Goal: Information Seeking & Learning: Learn about a topic

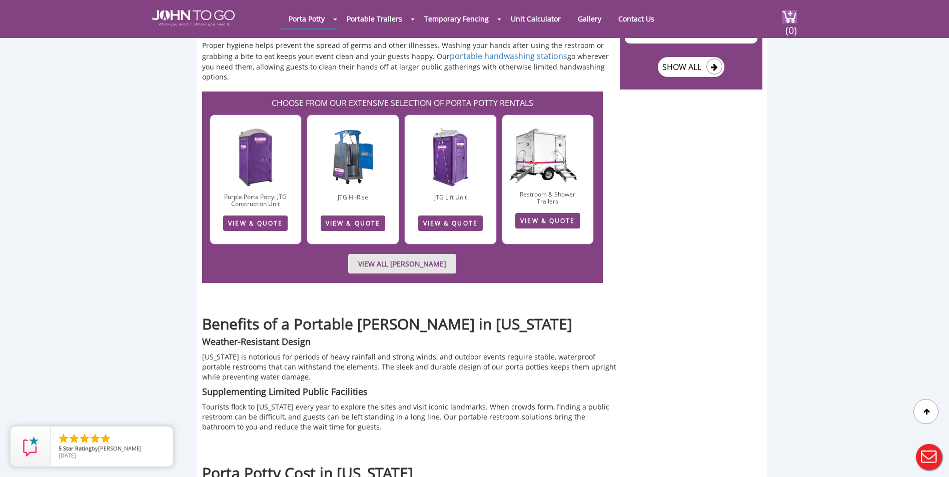
scroll to position [1451, 0]
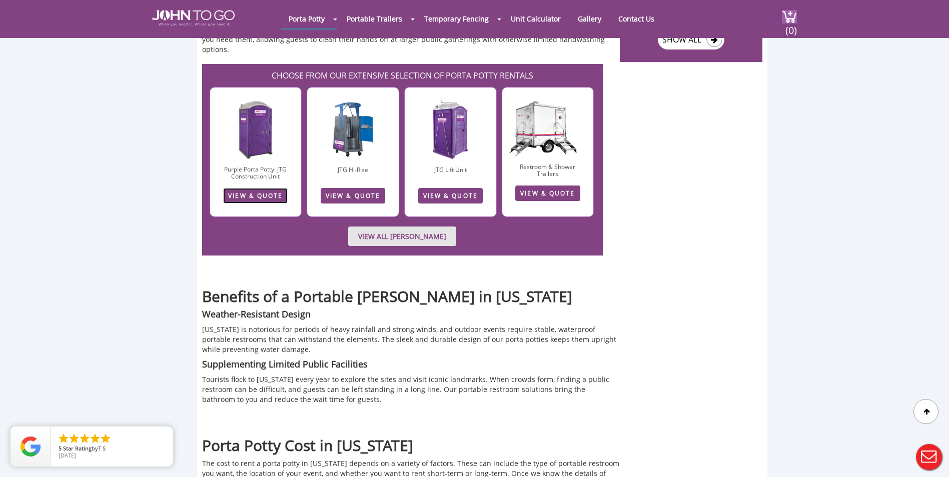
click at [238, 188] on link "VIEW & QUOTE" at bounding box center [255, 196] width 65 height 16
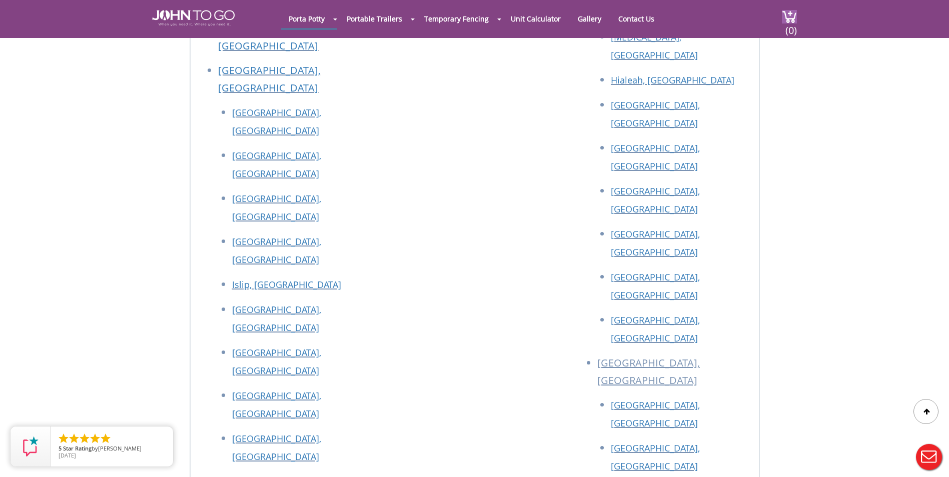
scroll to position [3805, 0]
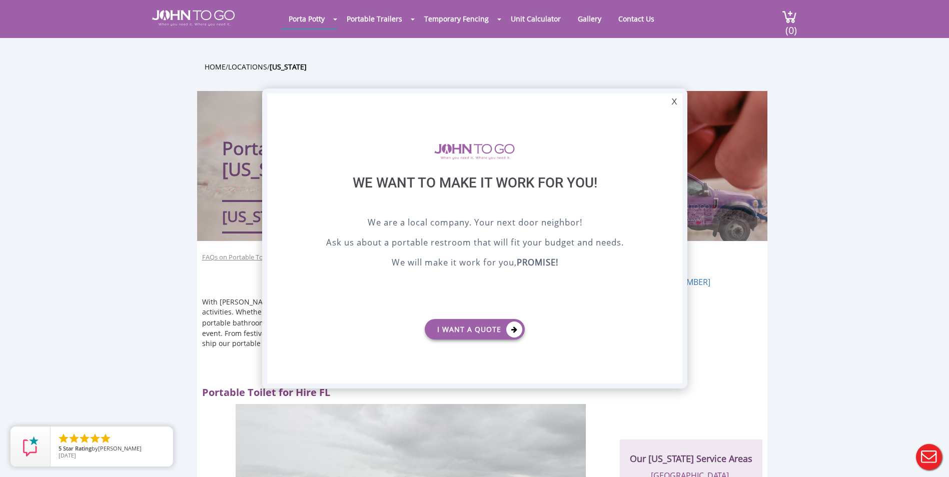
scroll to position [0, 0]
click at [673, 101] on div "X" at bounding box center [674, 102] width 16 height 17
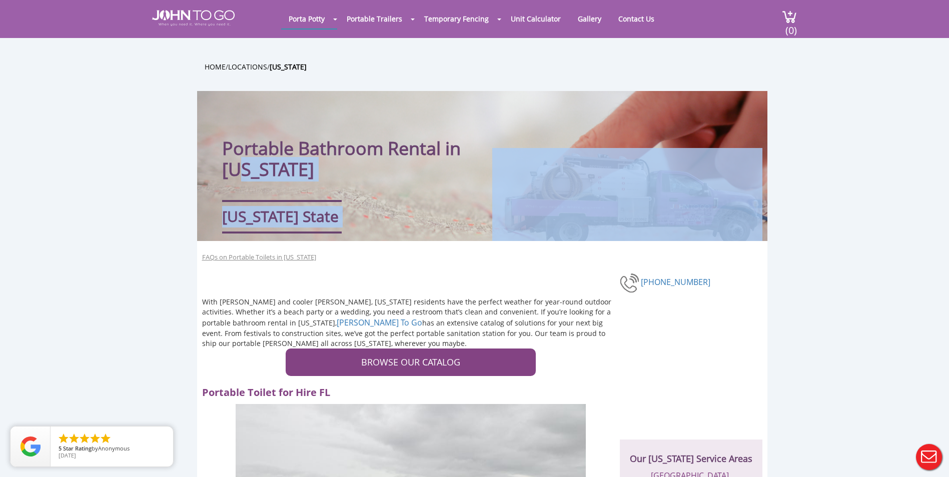
drag, startPoint x: 603, startPoint y: 154, endPoint x: 680, endPoint y: 165, distance: 78.3
click at [680, 165] on div "Portable Bathroom Rental in Florida Florida State" at bounding box center [482, 166] width 570 height 150
drag, startPoint x: 680, startPoint y: 165, endPoint x: 660, endPoint y: 149, distance: 26.3
click at [660, 153] on img at bounding box center [627, 194] width 270 height 93
click at [650, 109] on div "Portable Bathroom Rental in Florida Florida State" at bounding box center [482, 166] width 570 height 150
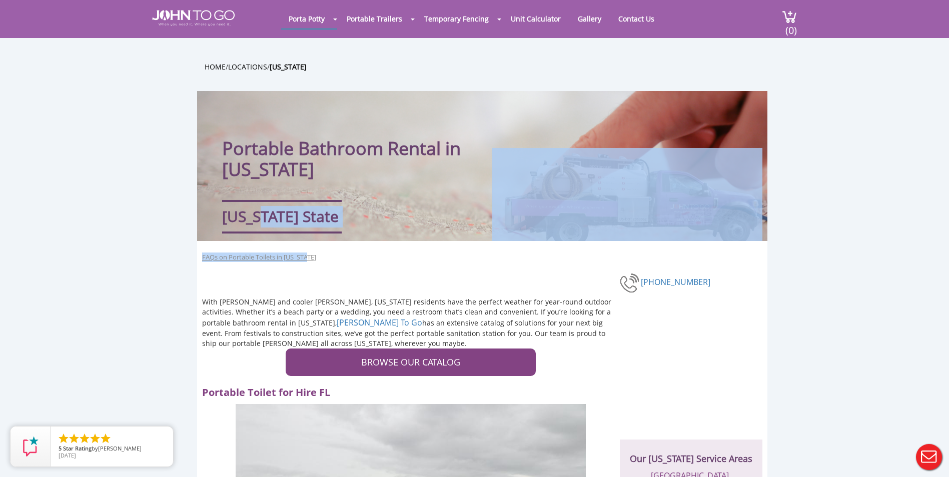
drag, startPoint x: 255, startPoint y: 195, endPoint x: 591, endPoint y: 246, distance: 340.0
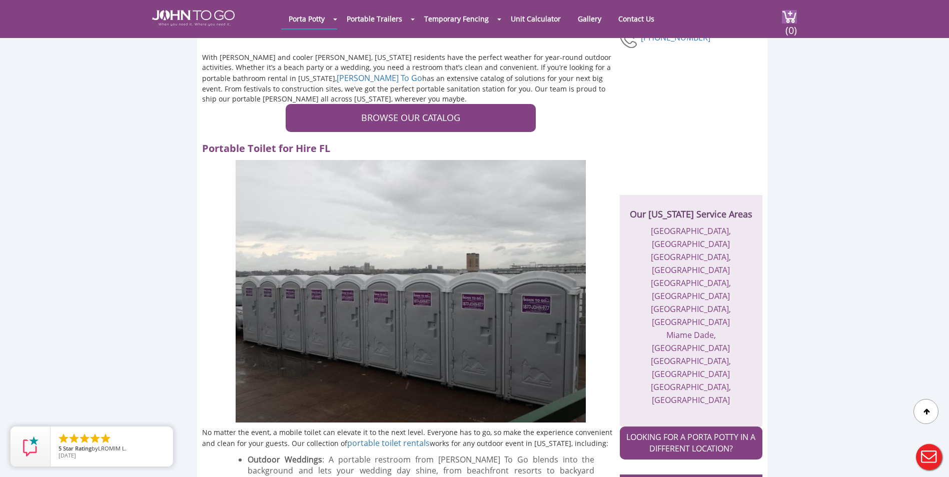
scroll to position [50, 0]
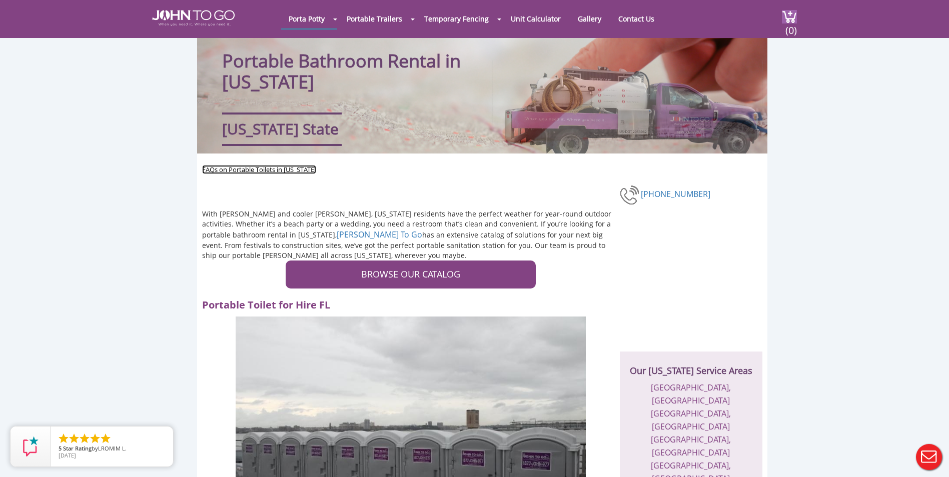
click at [275, 167] on link "FAQs on Portable Toilets in Florida" at bounding box center [259, 170] width 114 height 10
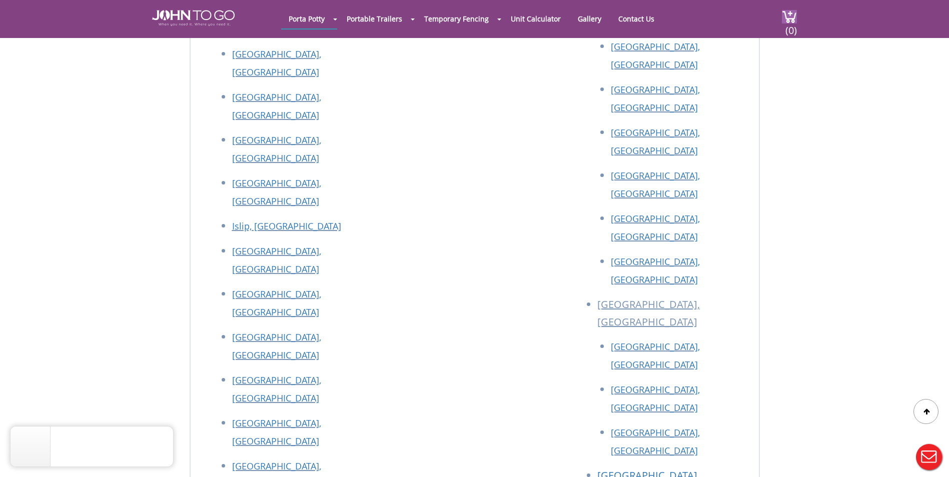
scroll to position [3805, 0]
drag, startPoint x: 591, startPoint y: 377, endPoint x: 608, endPoint y: 313, distance: 65.9
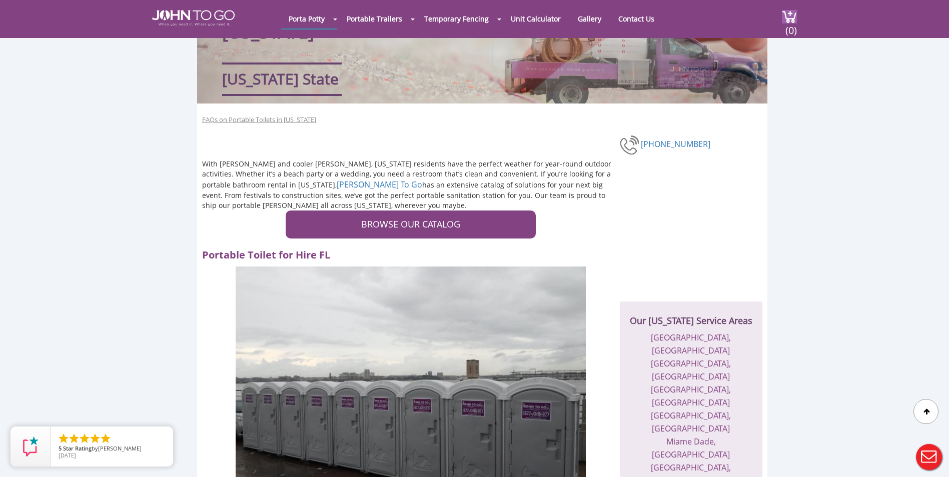
scroll to position [300, 0]
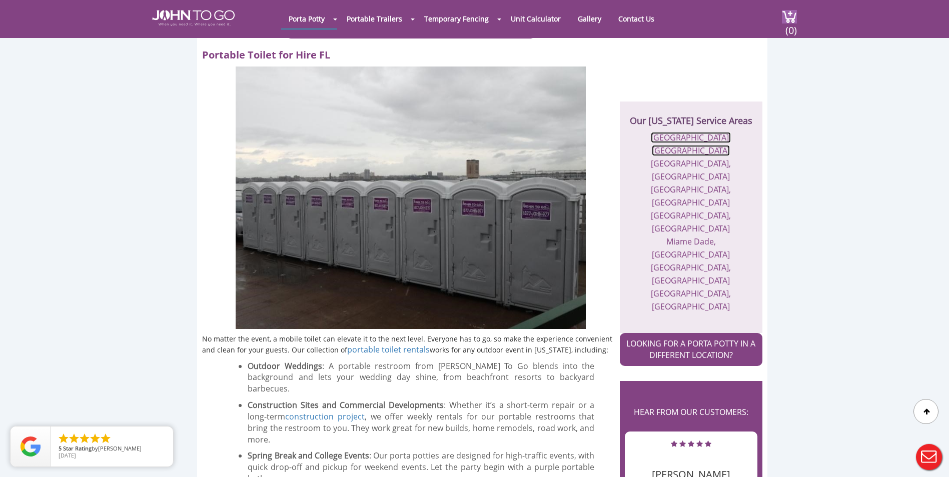
click at [692, 136] on link "[GEOGRAPHIC_DATA], [GEOGRAPHIC_DATA]" at bounding box center [691, 144] width 80 height 24
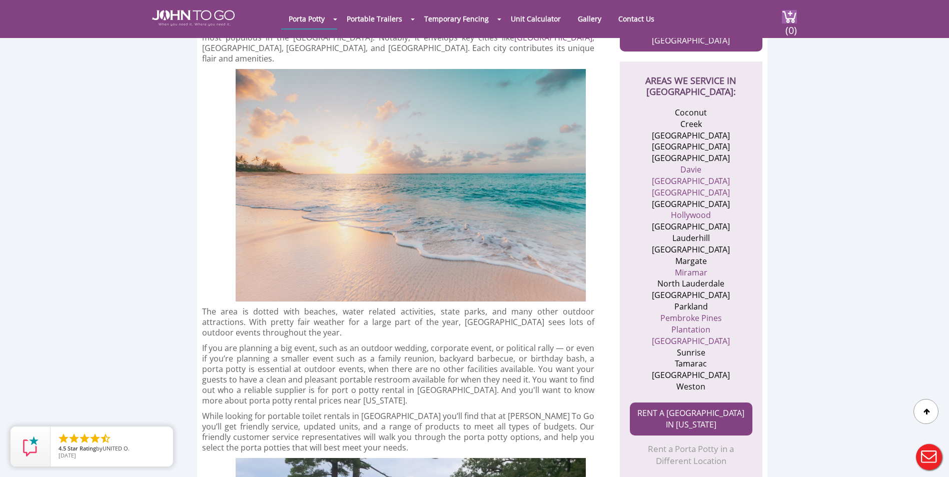
scroll to position [241, 0]
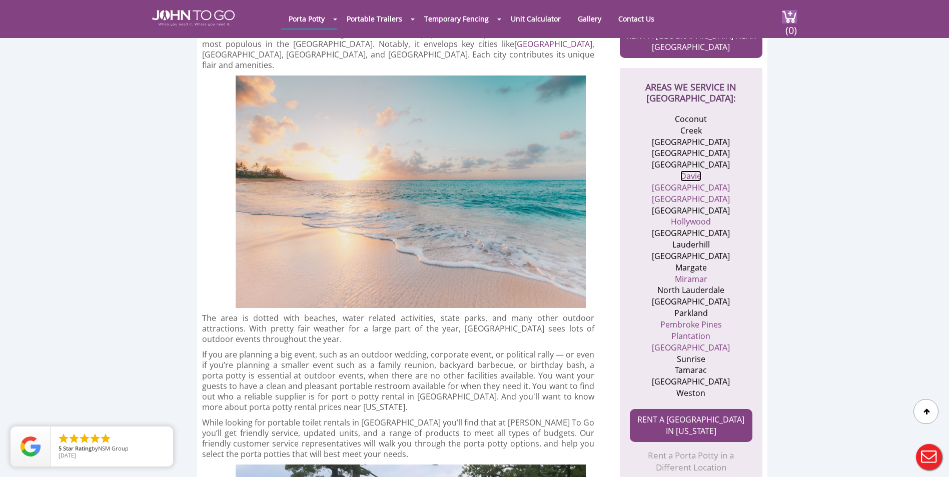
click at [689, 176] on link "Davie" at bounding box center [690, 176] width 21 height 11
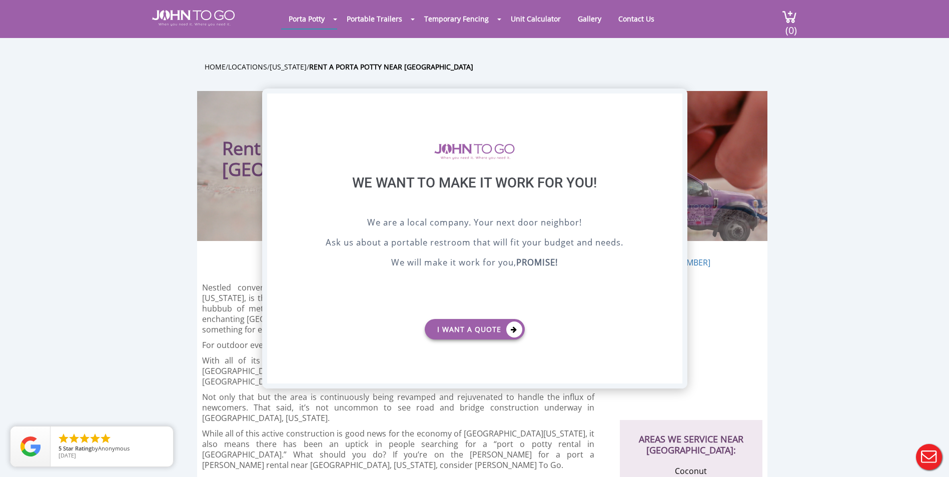
click at [676, 99] on div "X" at bounding box center [674, 102] width 16 height 17
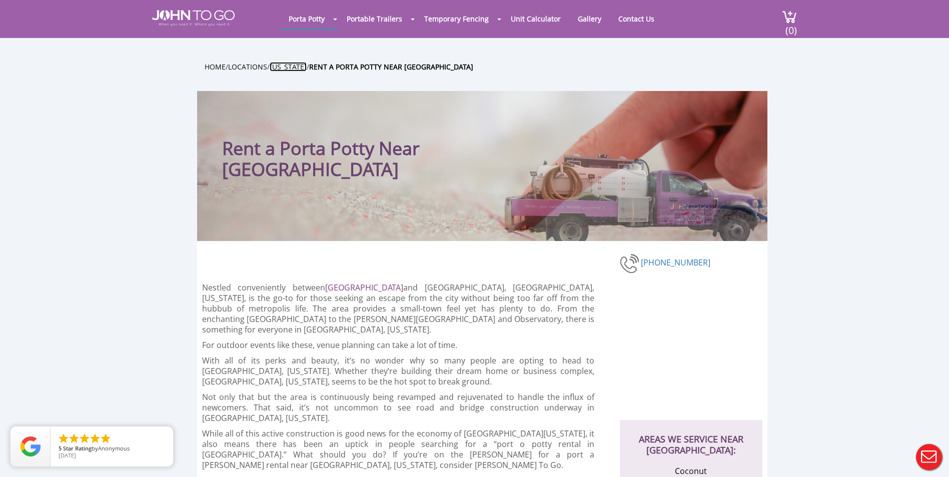
click at [278, 68] on link "[US_STATE]" at bounding box center [288, 67] width 37 height 10
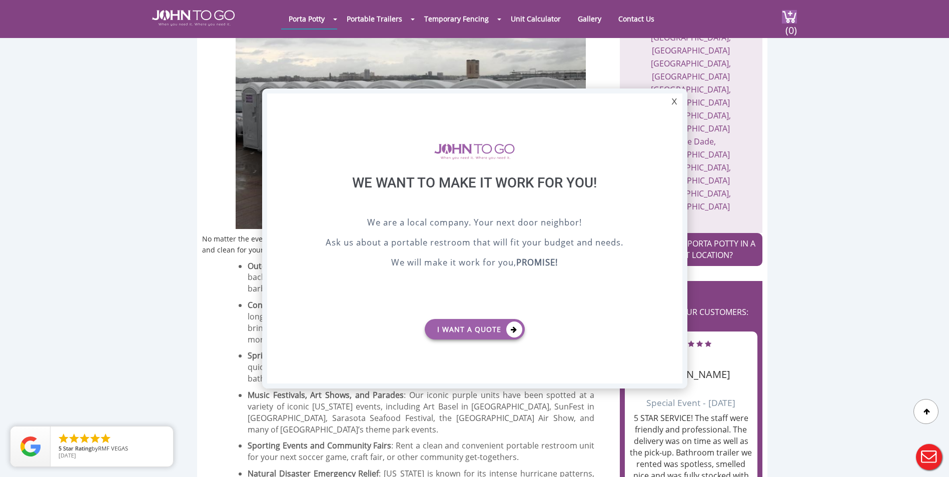
click at [676, 104] on div "X" at bounding box center [674, 102] width 16 height 17
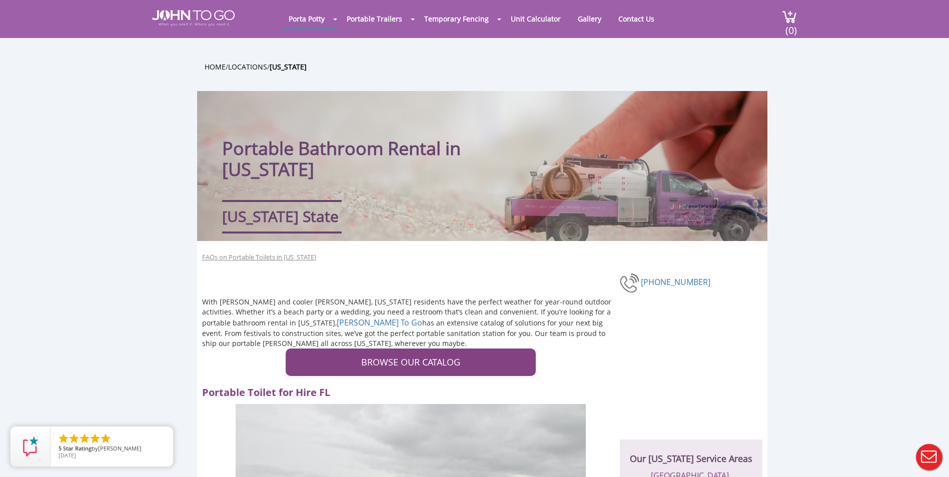
click at [277, 57] on div "Home / Locations / Florida" at bounding box center [475, 69] width 570 height 25
click at [265, 63] on link "Locations" at bounding box center [247, 67] width 39 height 10
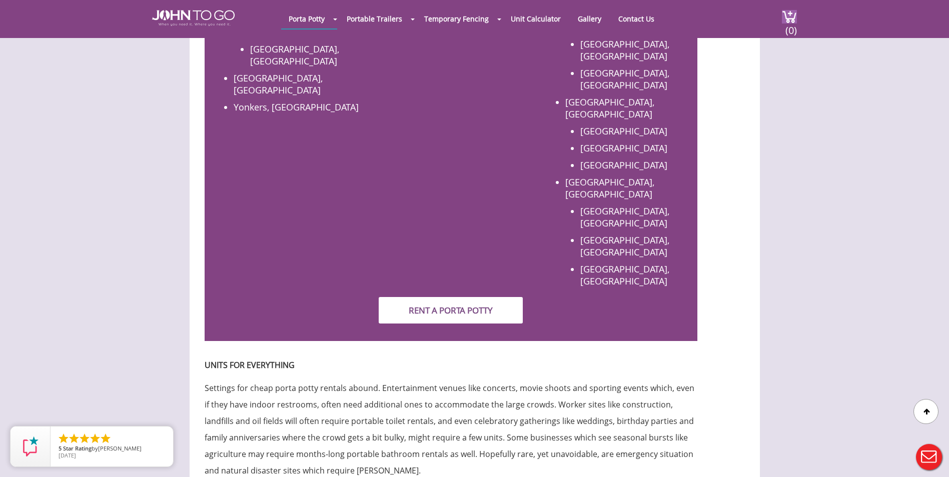
scroll to position [1201, 0]
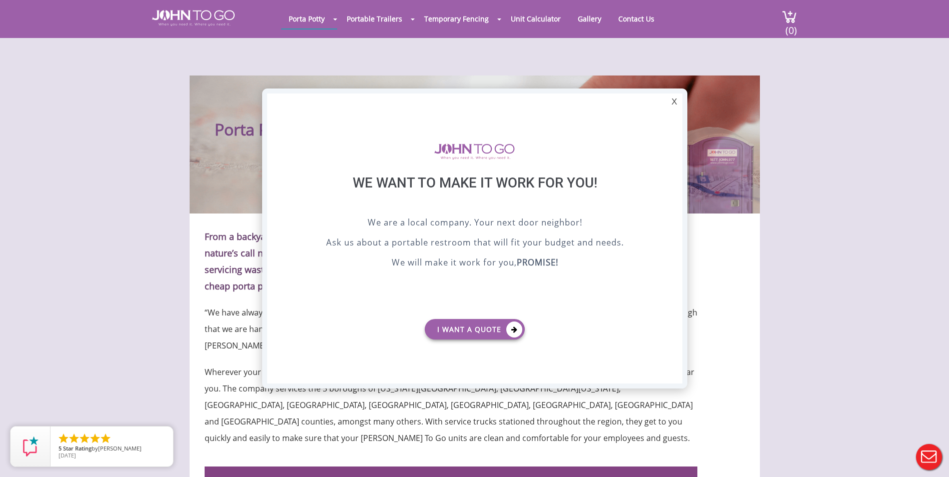
scroll to position [0, 0]
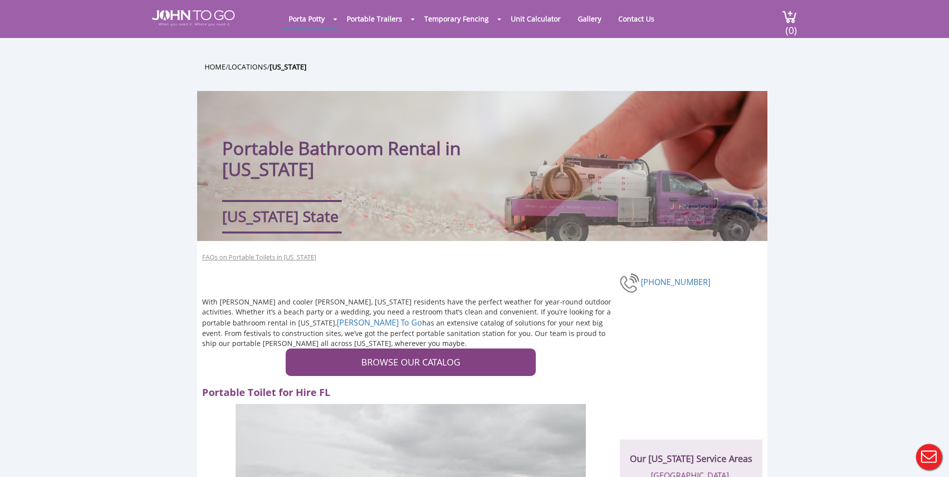
click at [267, 61] on li "Locations" at bounding box center [247, 67] width 39 height 12
click at [267, 63] on li "Locations" at bounding box center [247, 67] width 39 height 12
click at [267, 63] on link "Locations" at bounding box center [247, 67] width 39 height 10
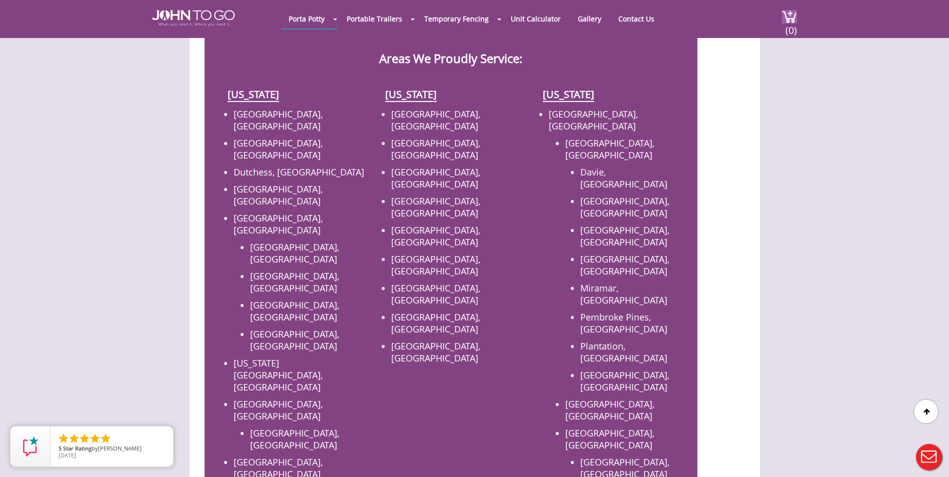
scroll to position [400, 0]
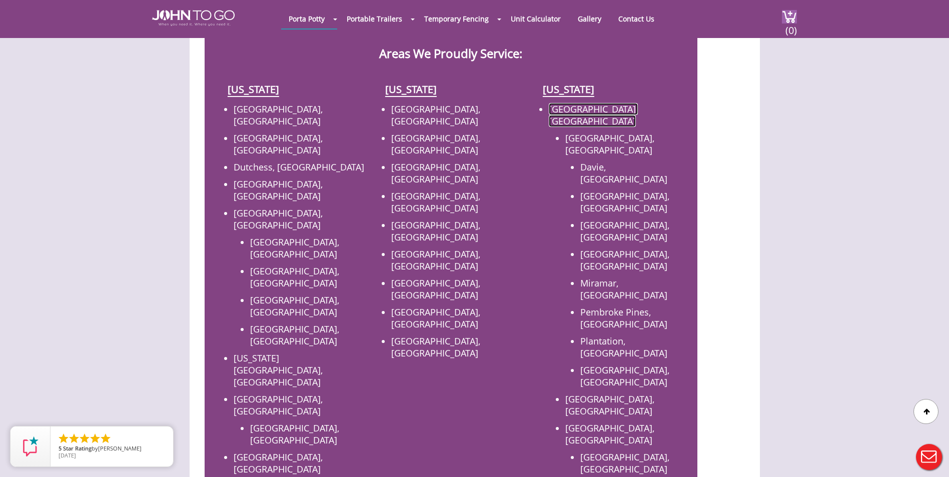
click at [625, 103] on link "[GEOGRAPHIC_DATA], [GEOGRAPHIC_DATA]" at bounding box center [593, 115] width 89 height 24
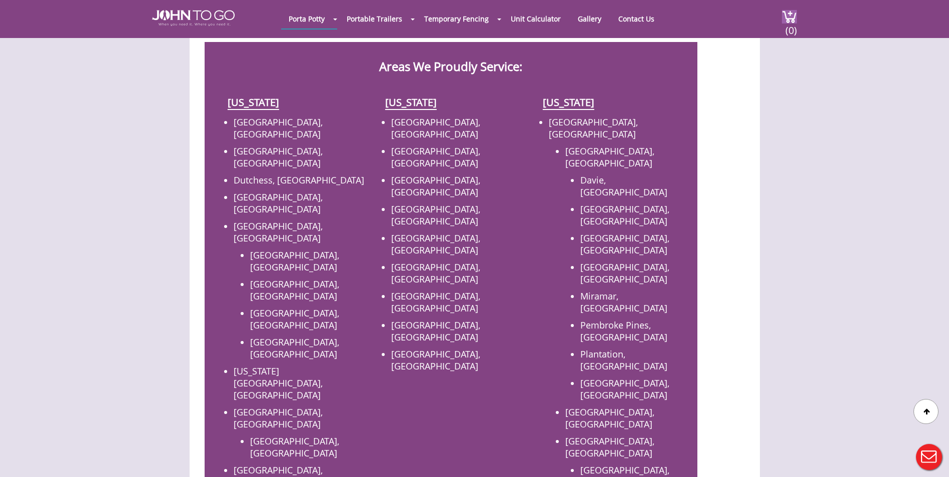
scroll to position [400, 0]
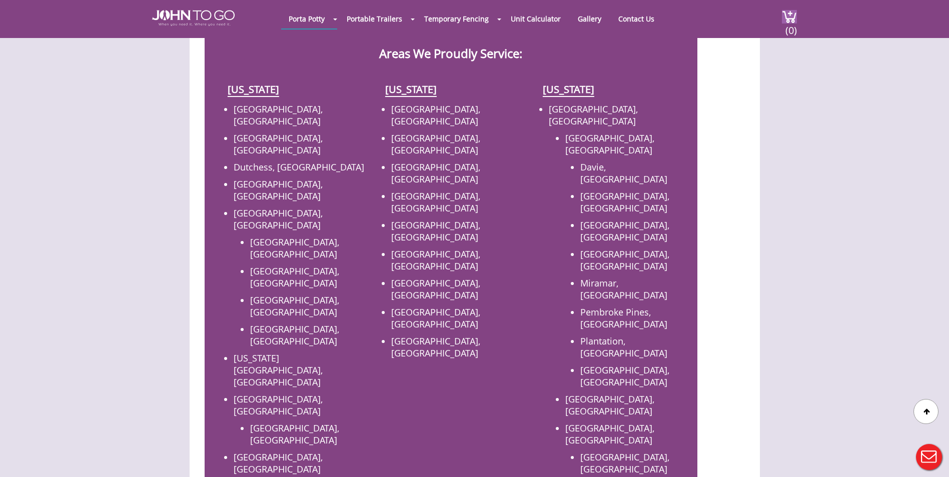
click at [571, 85] on div "[US_STATE]" at bounding box center [608, 89] width 143 height 28
drag, startPoint x: 380, startPoint y: 70, endPoint x: 386, endPoint y: 72, distance: 5.9
click at [385, 75] on div "[US_STATE]" at bounding box center [450, 89] width 143 height 28
click at [400, 83] on link "[US_STATE]" at bounding box center [411, 90] width 52 height 14
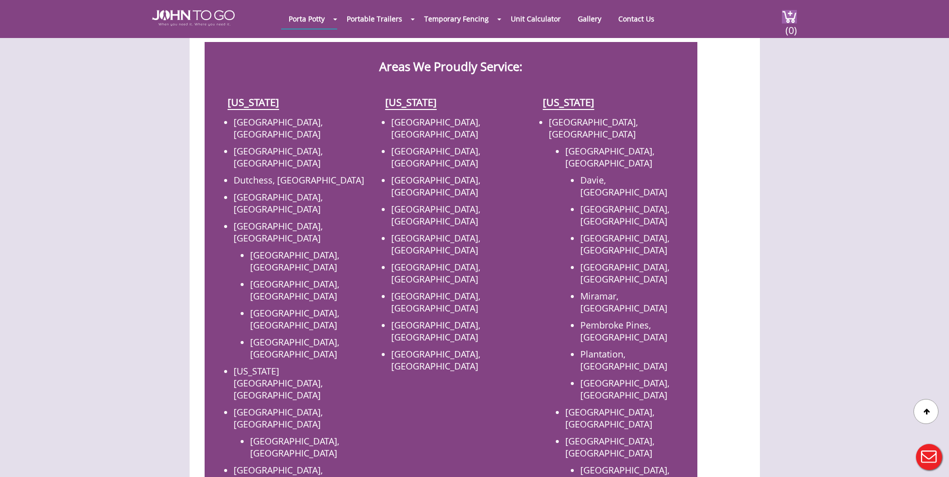
scroll to position [400, 0]
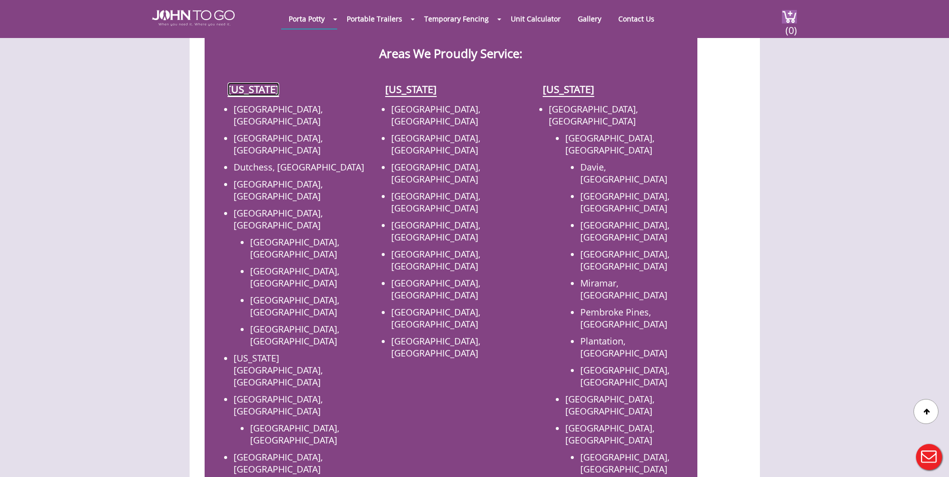
click at [259, 83] on link "[US_STATE]" at bounding box center [254, 90] width 52 height 14
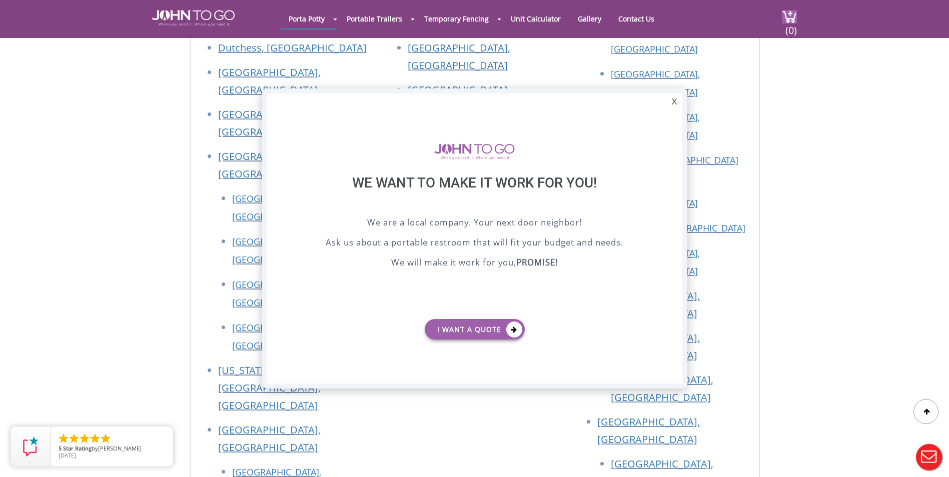
click at [379, 229] on p "We are a local company. Your next door neighbor!" at bounding box center [474, 223] width 365 height 15
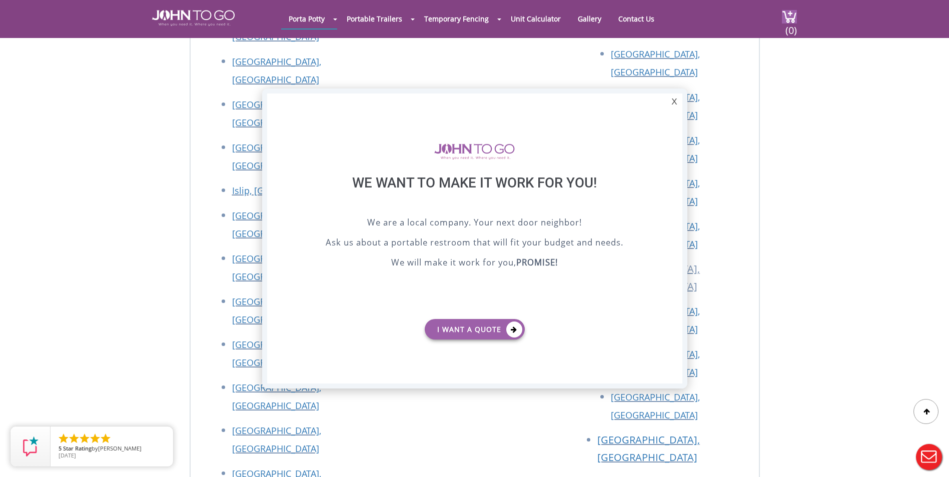
scroll to position [2468, 0]
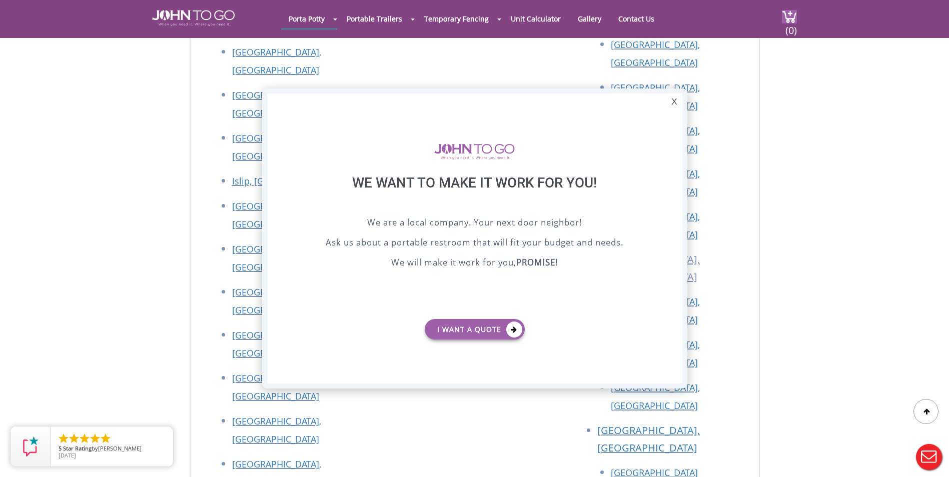
click at [234, 390] on div at bounding box center [474, 238] width 949 height 477
